Goal: Information Seeking & Learning: Learn about a topic

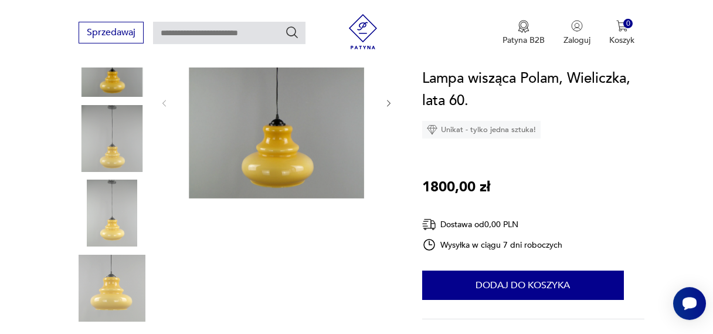
scroll to position [374, 0]
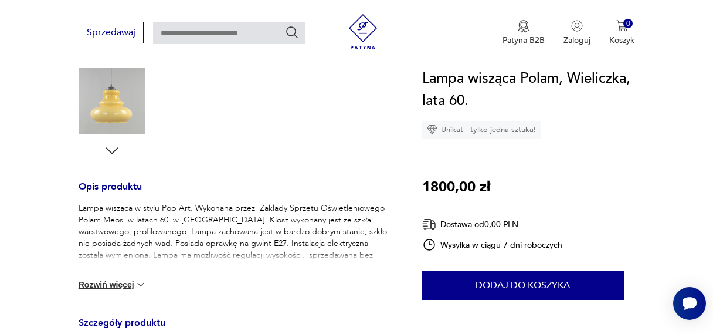
click at [83, 283] on button "Rozwiń więcej" at bounding box center [113, 284] width 68 height 12
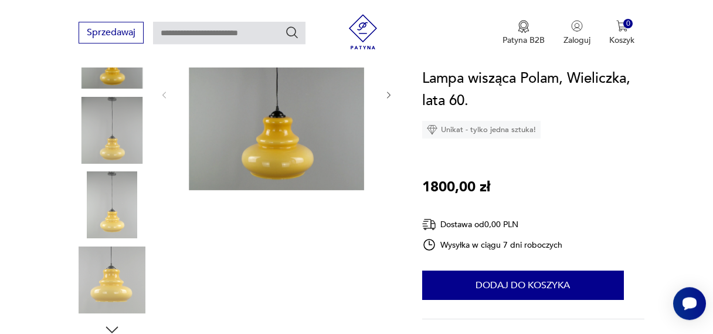
scroll to position [187, 0]
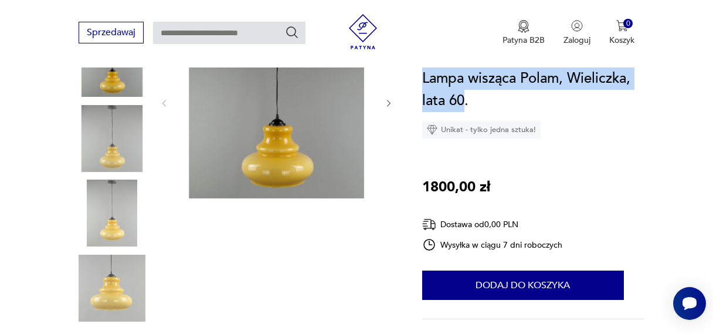
drag, startPoint x: 466, startPoint y: 98, endPoint x: 421, endPoint y: 80, distance: 48.7
copy h1 "Lampa wisząca Polam, Wieliczka, lata 60"
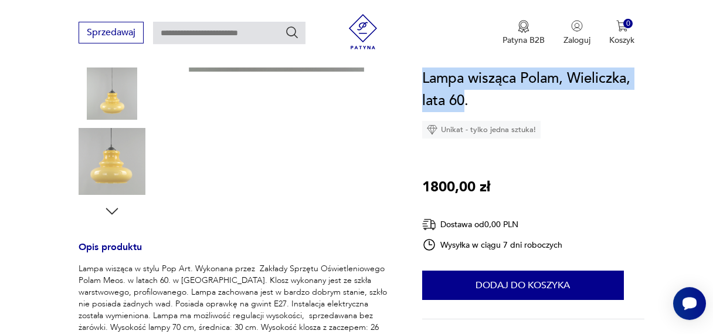
scroll to position [374, 0]
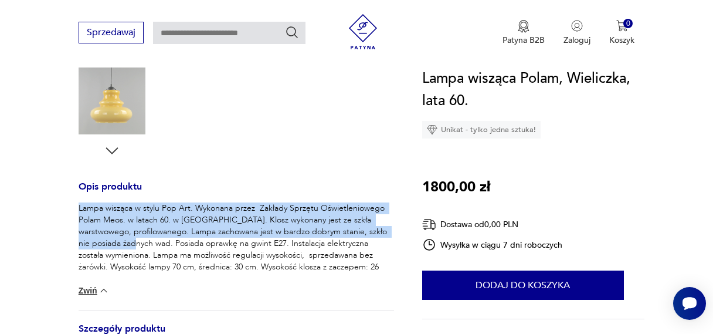
drag, startPoint x: 125, startPoint y: 243, endPoint x: 87, endPoint y: 210, distance: 50.4
click at [79, 210] on div "Lampa wisząca w stylu Pop Art. Wykonana przez Zakłady Sprzętu Oświetleniowego P…" at bounding box center [236, 237] width 315 height 70
copy p "Lampa wisząca w stylu Pop Art. Wykonana przez Zakłady Sprzętu Oświetleniowego P…"
